Goal: Communication & Community: Answer question/provide support

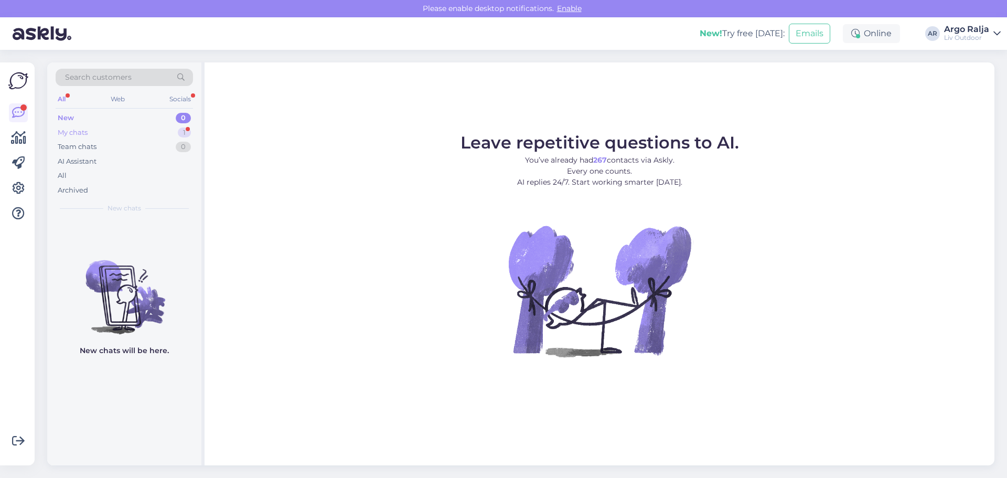
click at [64, 130] on div "My chats" at bounding box center [73, 132] width 30 height 10
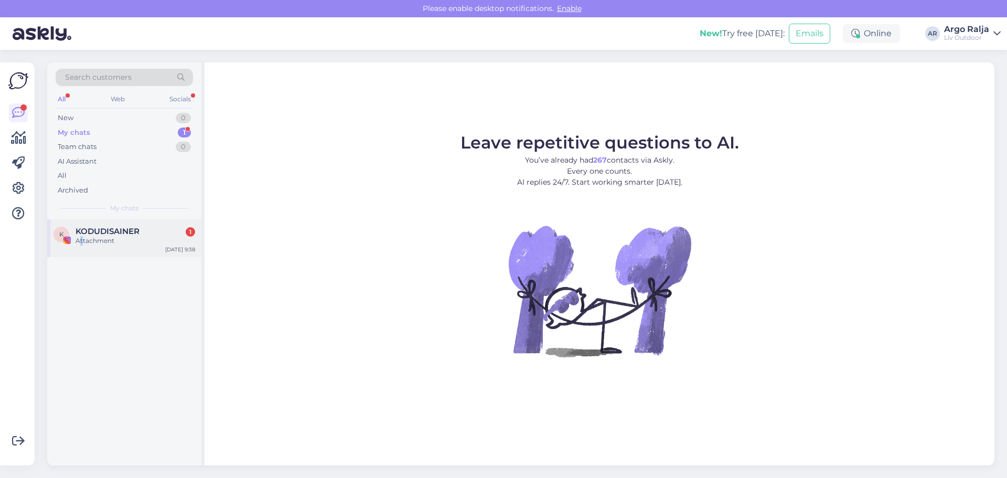
click at [83, 239] on div "Attachment" at bounding box center [136, 240] width 120 height 9
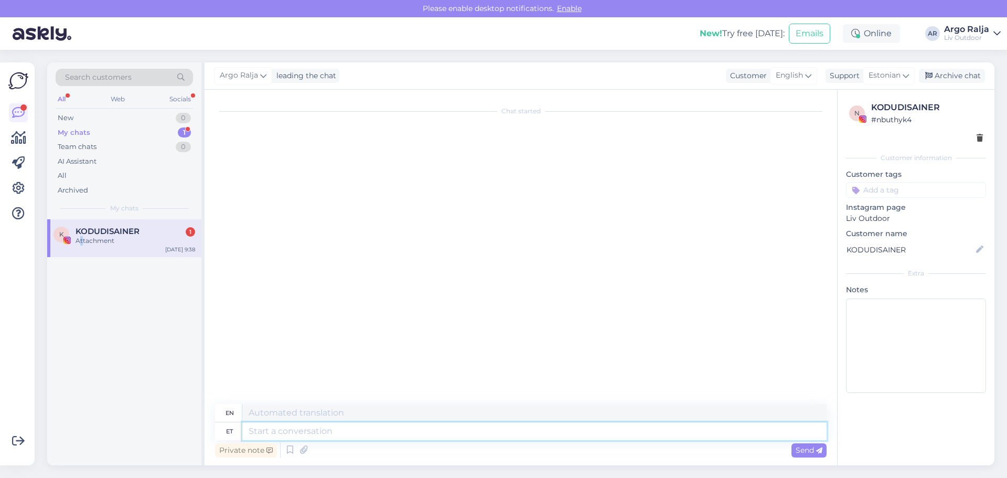
click at [374, 434] on textarea at bounding box center [534, 431] width 584 height 18
click at [149, 239] on div "Attachment" at bounding box center [136, 240] width 120 height 9
click at [108, 131] on div "My chats 1" at bounding box center [124, 132] width 137 height 15
click at [65, 113] on div "New" at bounding box center [66, 118] width 16 height 10
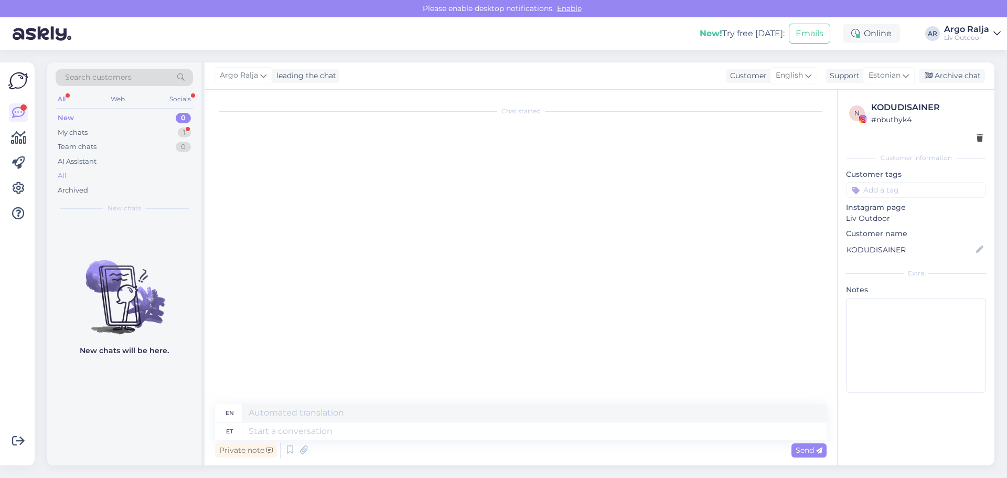
click at [63, 171] on div "All" at bounding box center [62, 175] width 9 height 10
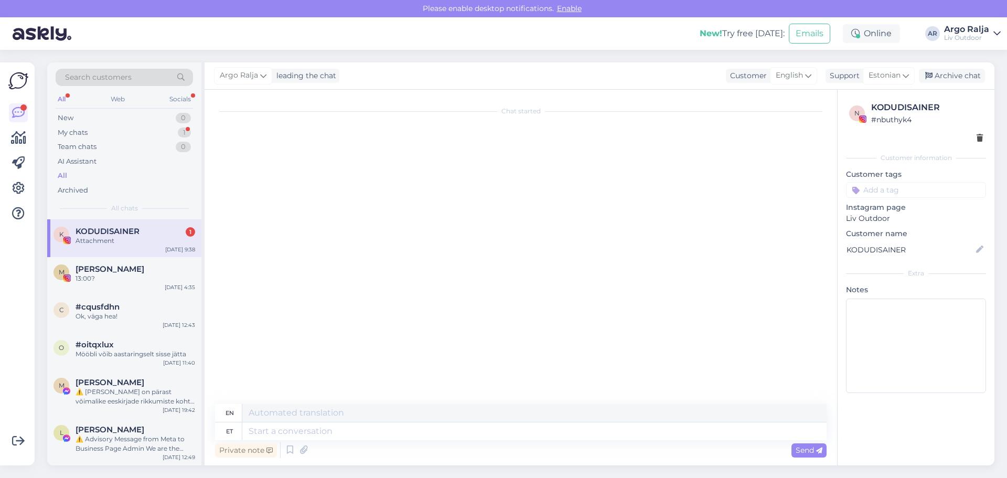
click at [85, 232] on span "KODUDISAINER" at bounding box center [108, 231] width 64 height 9
click at [629, 433] on textarea at bounding box center [534, 431] width 584 height 18
click at [158, 242] on div "Attachment" at bounding box center [136, 240] width 120 height 9
click at [149, 268] on div "[PERSON_NAME]" at bounding box center [136, 268] width 120 height 9
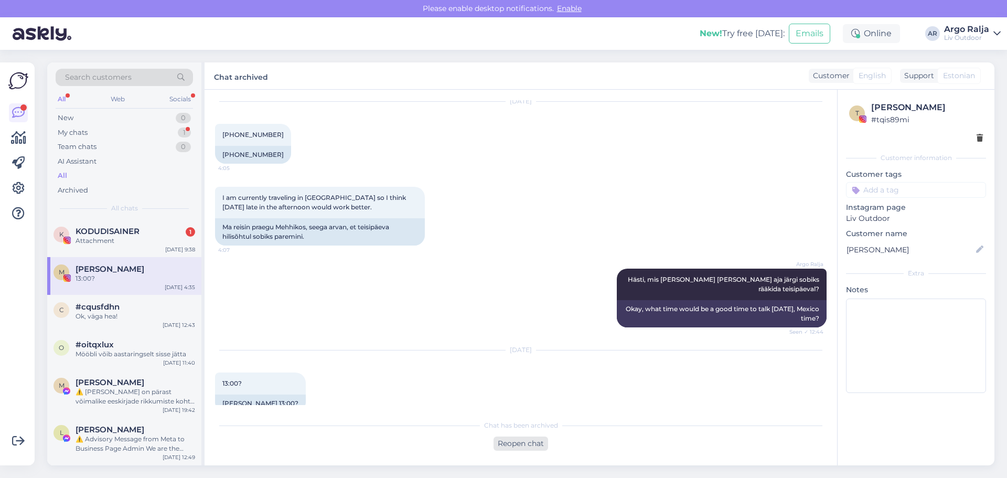
click at [514, 443] on div "Reopen chat" at bounding box center [520, 443] width 55 height 14
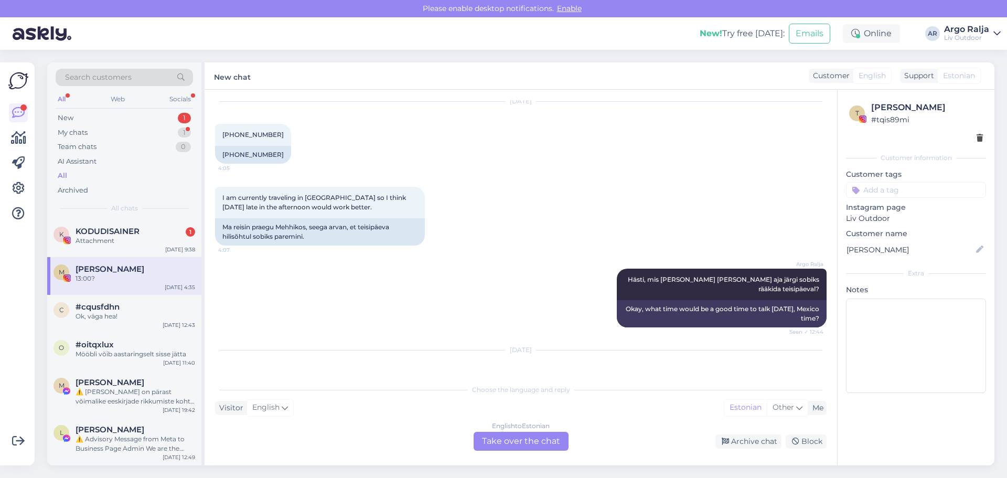
click at [520, 445] on div "English to Estonian Take over the chat" at bounding box center [521, 441] width 95 height 19
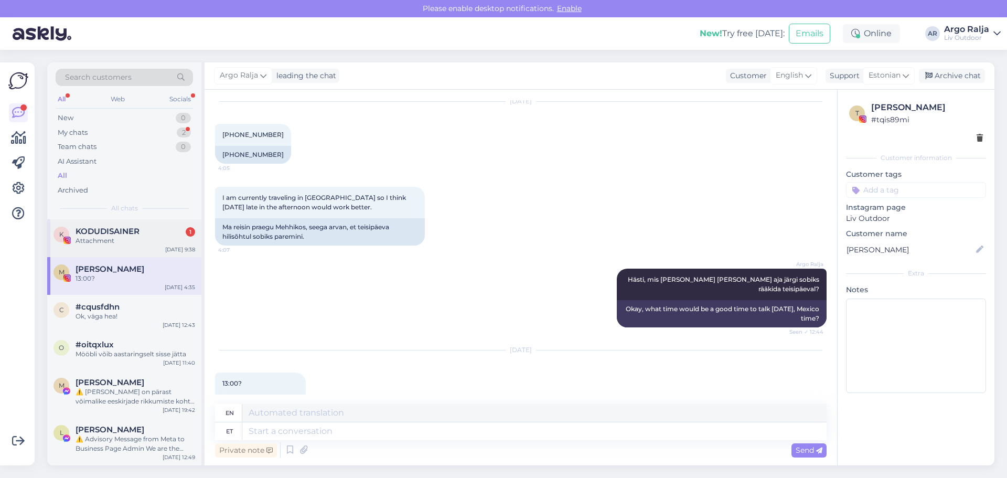
click at [118, 232] on span "KODUDISAINER" at bounding box center [108, 231] width 64 height 9
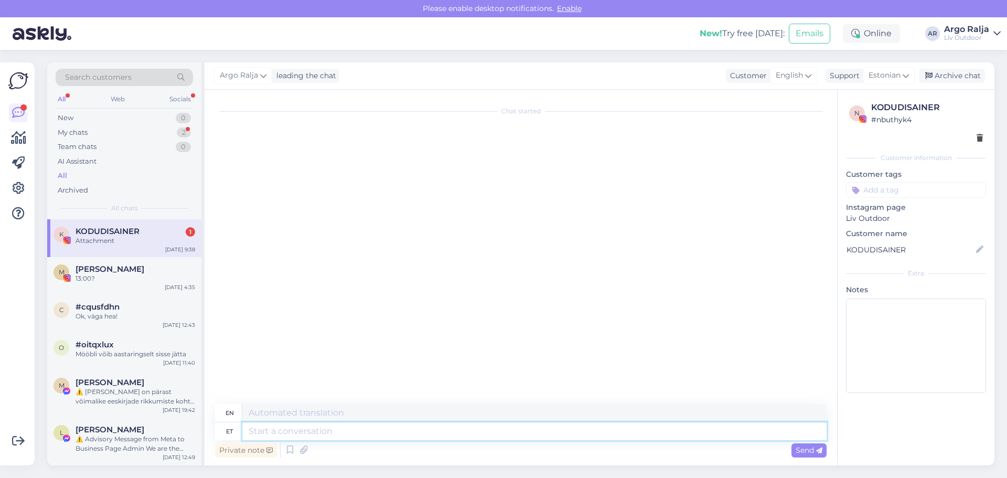
click at [302, 431] on textarea at bounding box center [534, 431] width 584 height 18
type textarea "[PERSON_NAME]"
type textarea "Thank you"
type textarea "Tän"
type textarea "[DATE]"
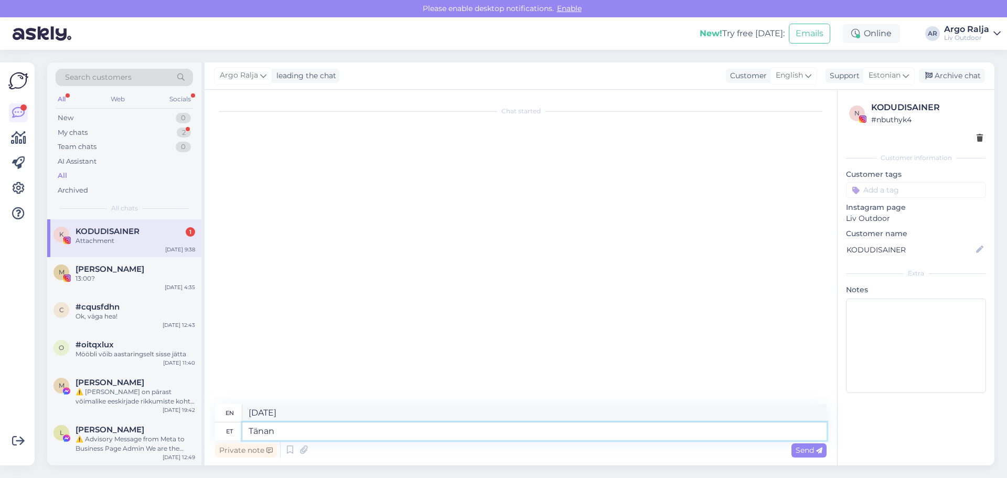
type textarea "Tänan"
type textarea "Thank you"
type textarea "Tänan teavitamest"
type textarea "Thank you for the notification."
type textarea "Tänan teavitama"
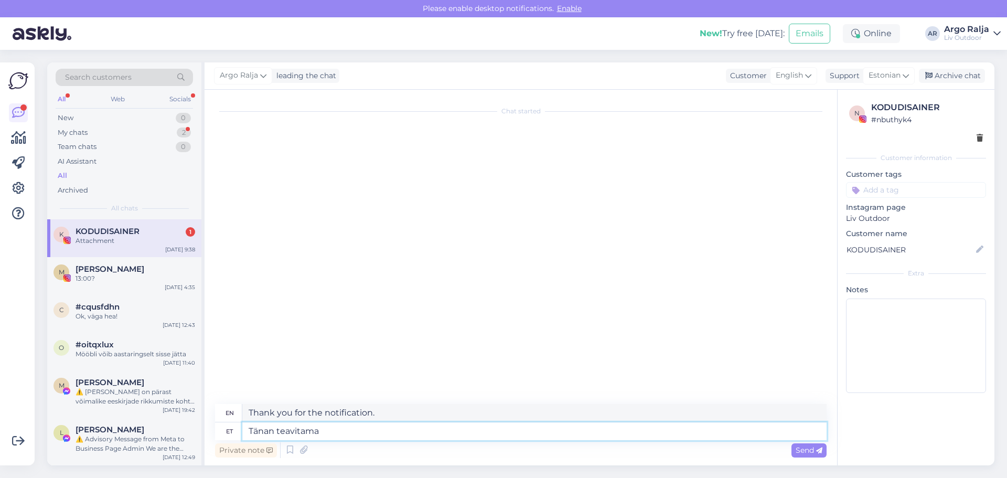
type textarea "Thank you for your information."
type textarea "Tänan teavitamast!"
type textarea "Thanks for letting me know!"
type textarea "Tänan teavitamast!"
drag, startPoint x: 388, startPoint y: 409, endPoint x: 249, endPoint y: 416, distance: 139.2
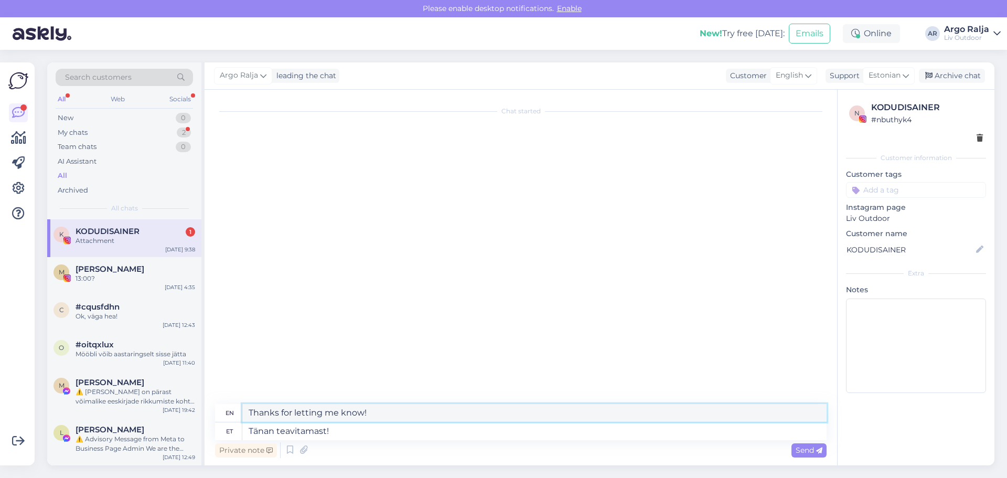
click at [245, 416] on textarea "Thanks for letting me know!" at bounding box center [534, 413] width 584 height 18
